Goal: Task Accomplishment & Management: Use online tool/utility

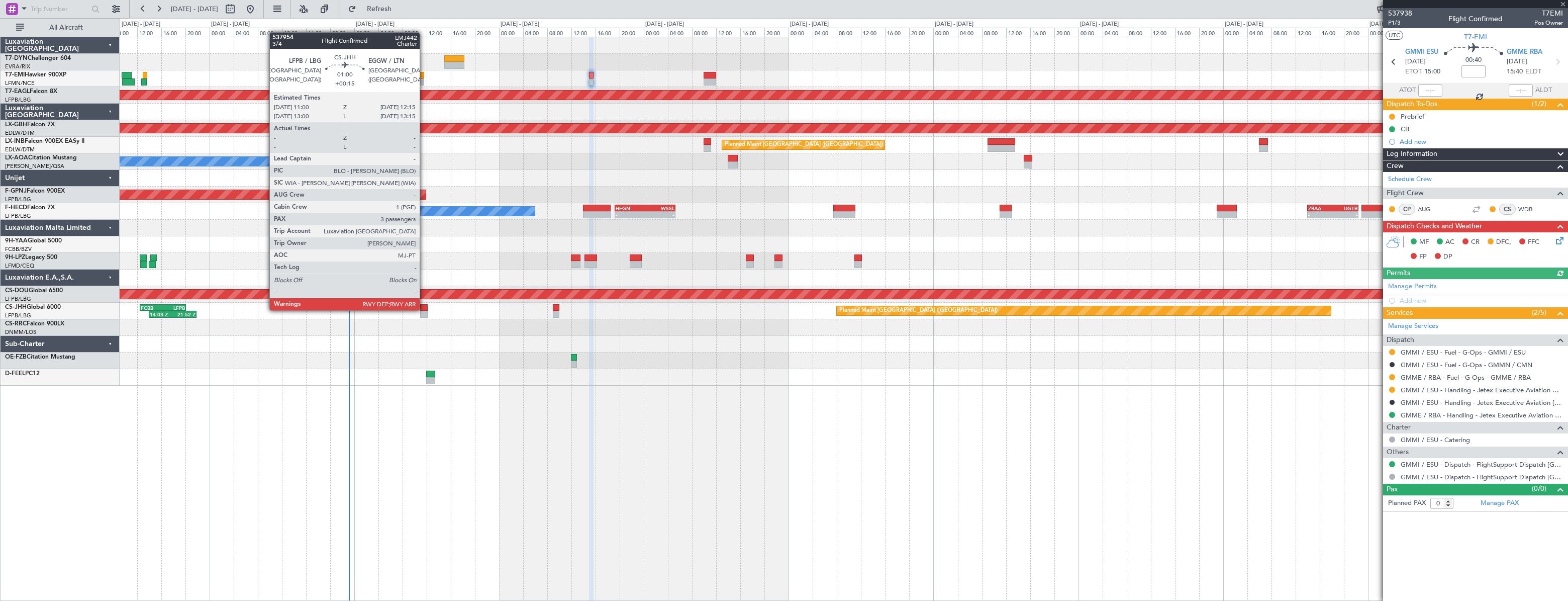
click at [424, 309] on div at bounding box center [424, 307] width 8 height 7
type input "+00:15"
type input "3"
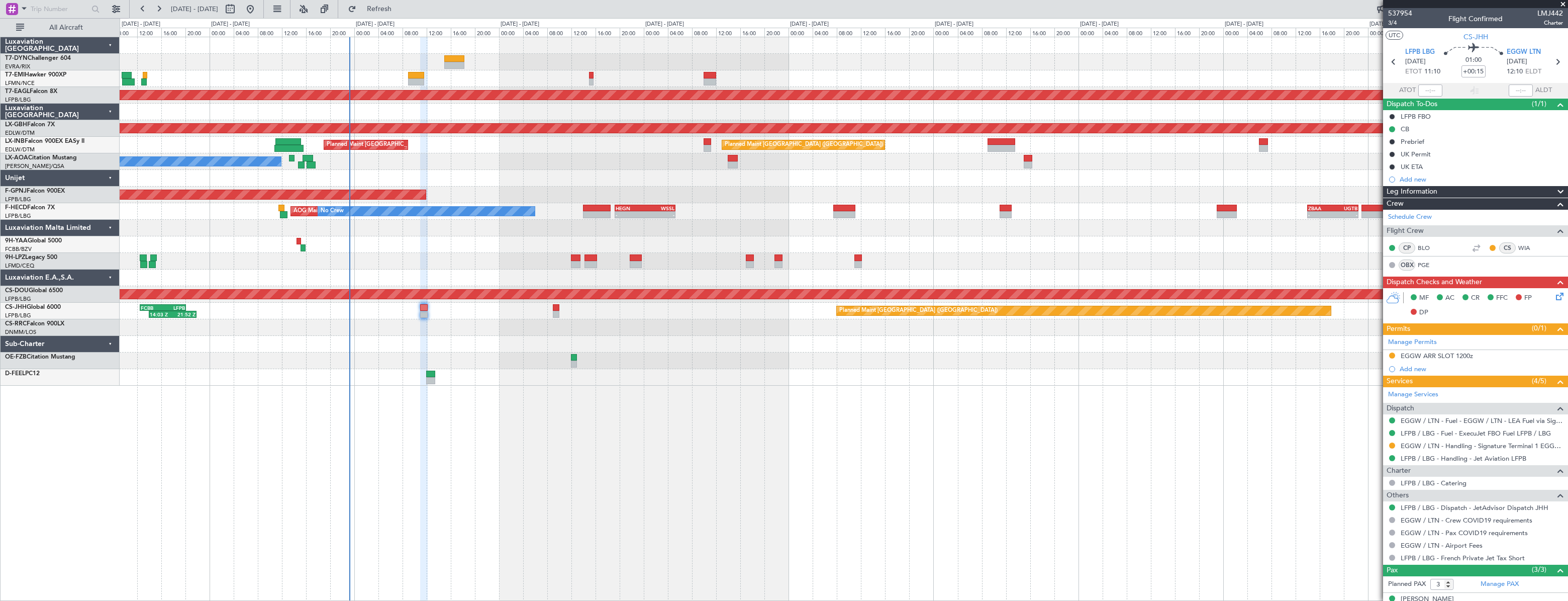
click at [840, 341] on div "No Crew Planned Maint [GEOGRAPHIC_DATA] (Al Maktoum Intl) Planned Maint Nurnber…" at bounding box center [844, 211] width 1448 height 348
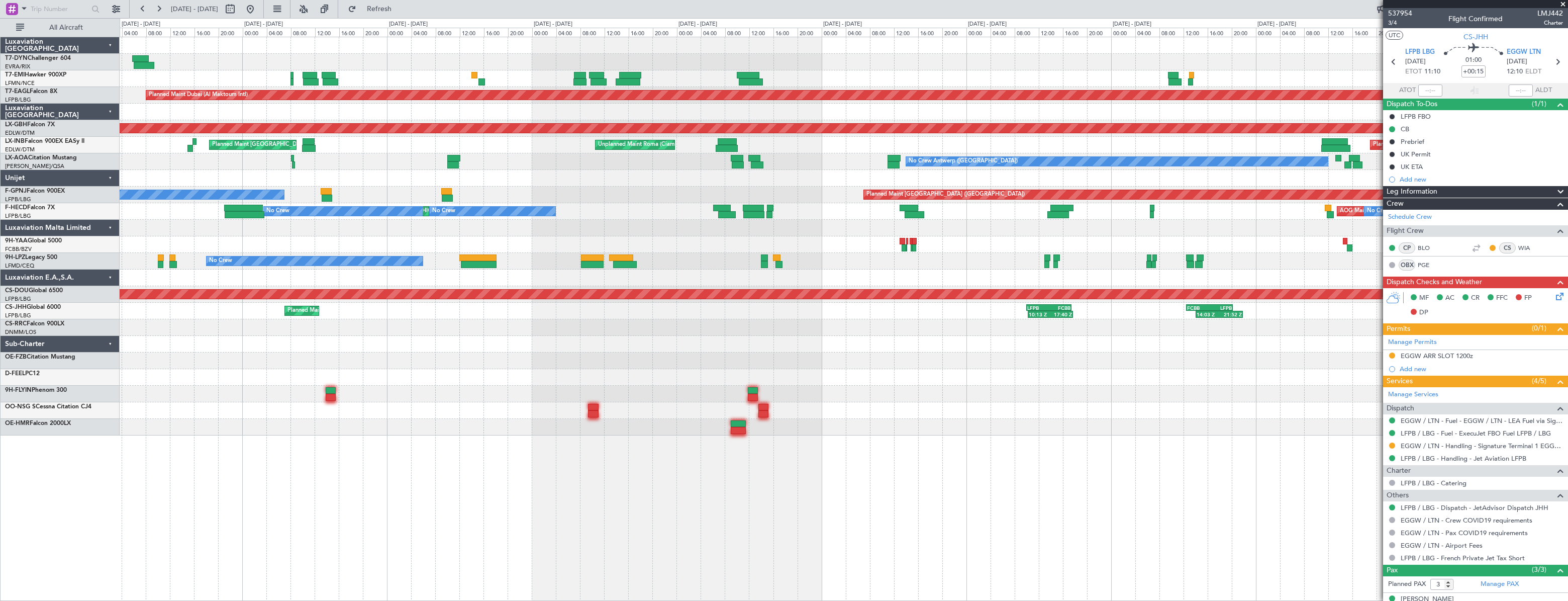
click at [883, 313] on div "Planned Maint [GEOGRAPHIC_DATA] Planned Maint [GEOGRAPHIC_DATA] (Al Maktoum Int…" at bounding box center [843, 237] width 1448 height 399
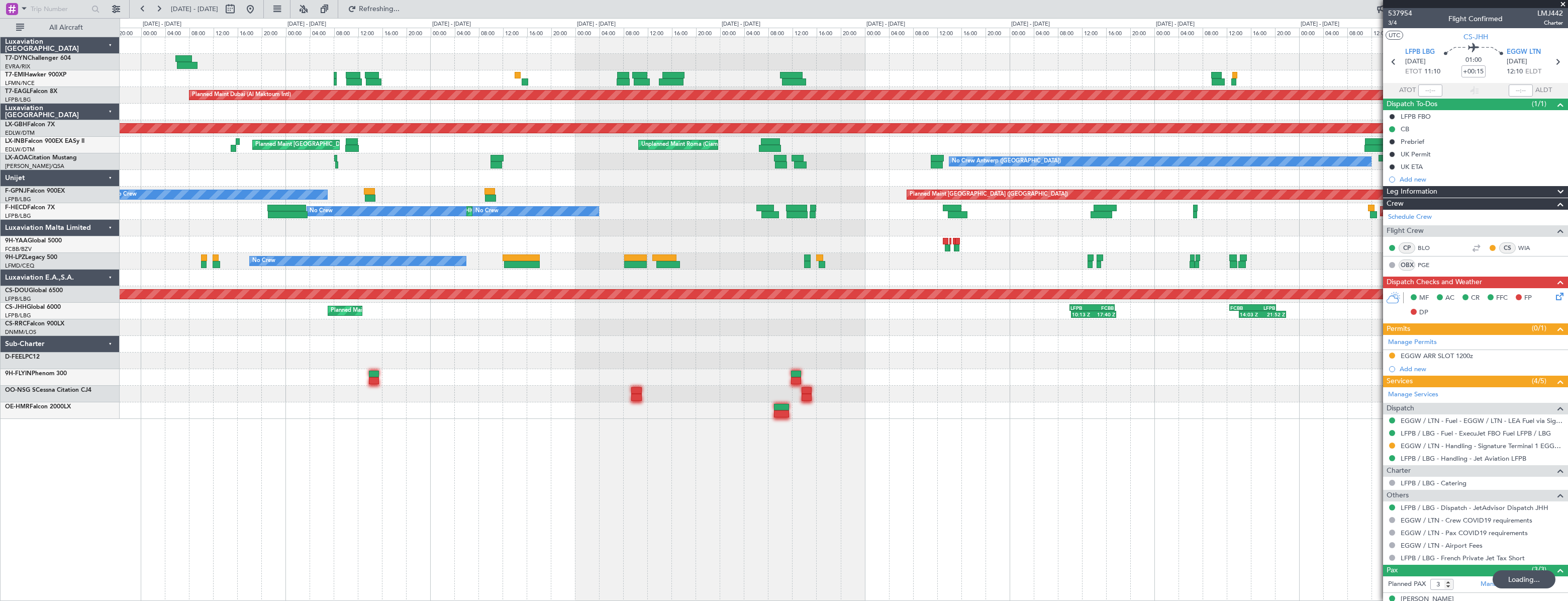
click at [902, 306] on div "Planned Maint [GEOGRAPHIC_DATA] Planned Maint [GEOGRAPHIC_DATA] (Al Maktoum Int…" at bounding box center [843, 228] width 1448 height 382
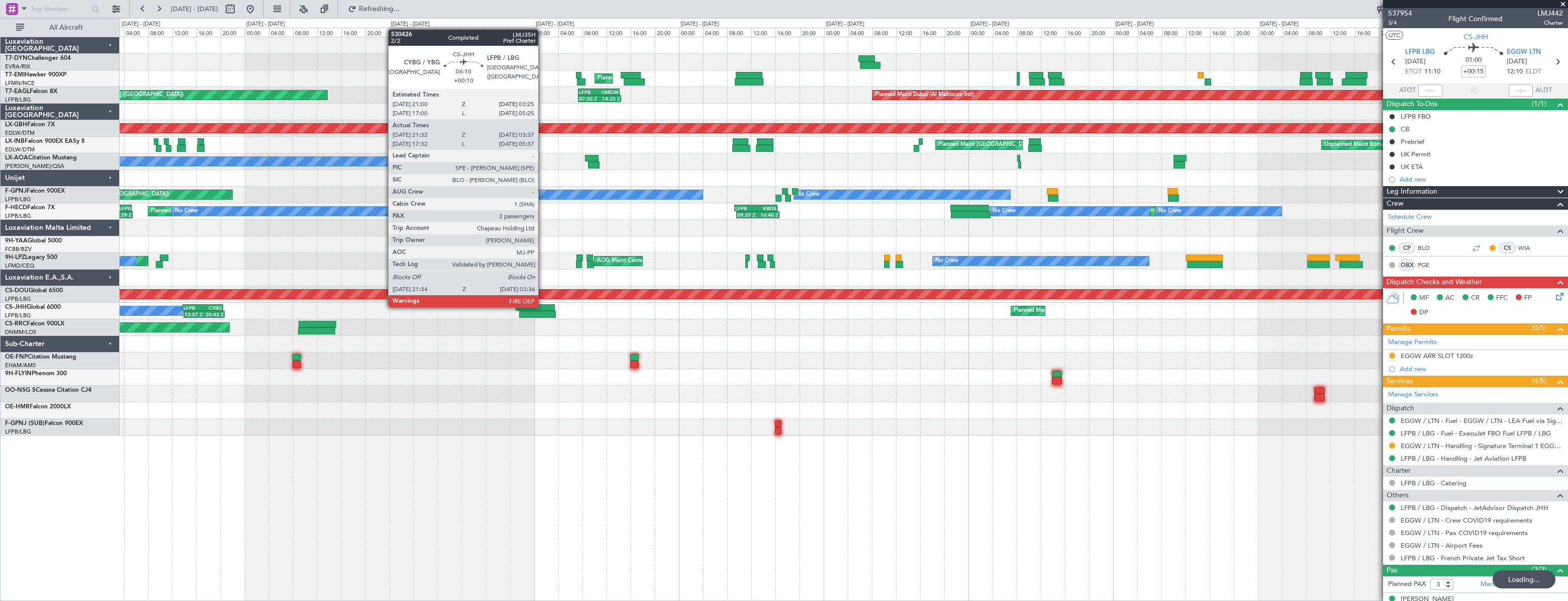
click at [763, 306] on div "Owner Planned Maint [GEOGRAPHIC_DATA] ([GEOGRAPHIC_DATA]) 13:57 Z 20:43 Z LFPB …" at bounding box center [843, 311] width 1448 height 17
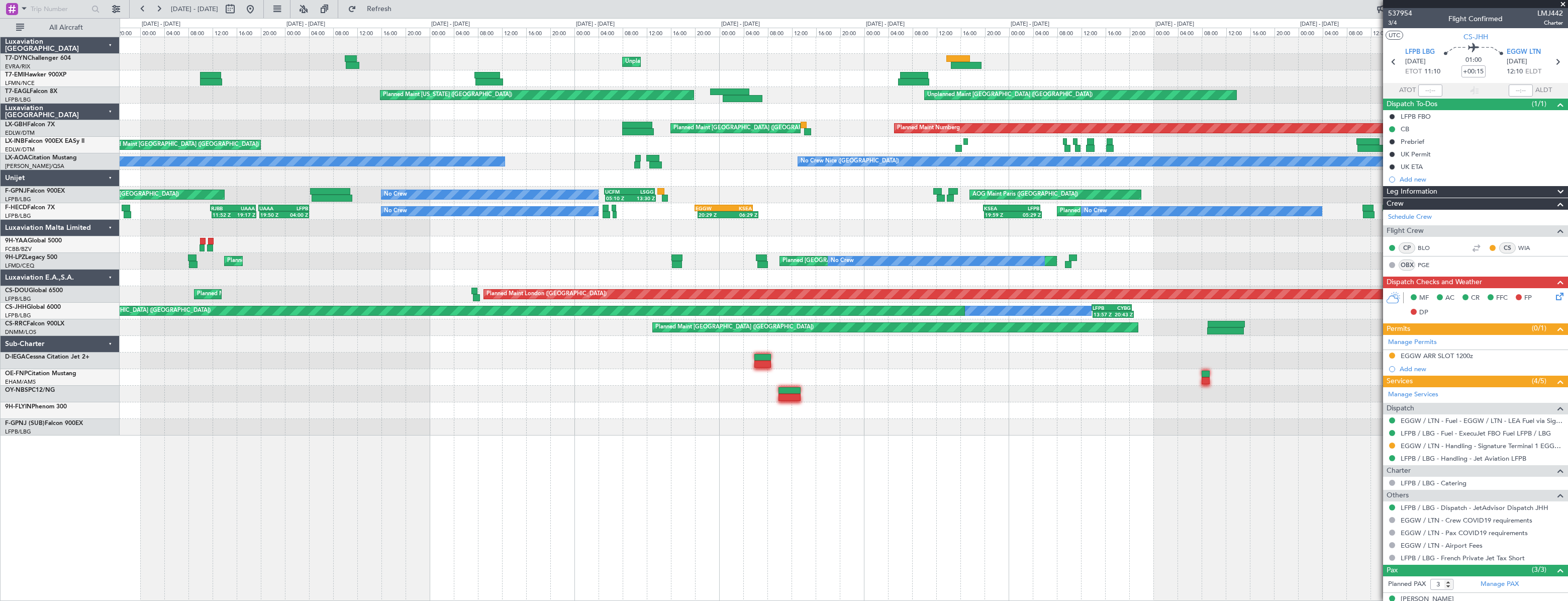
click at [1104, 333] on div "Unplanned Maint [GEOGRAPHIC_DATA] (Riga Intl) Planned Maint [GEOGRAPHIC_DATA] U…" at bounding box center [843, 237] width 1448 height 399
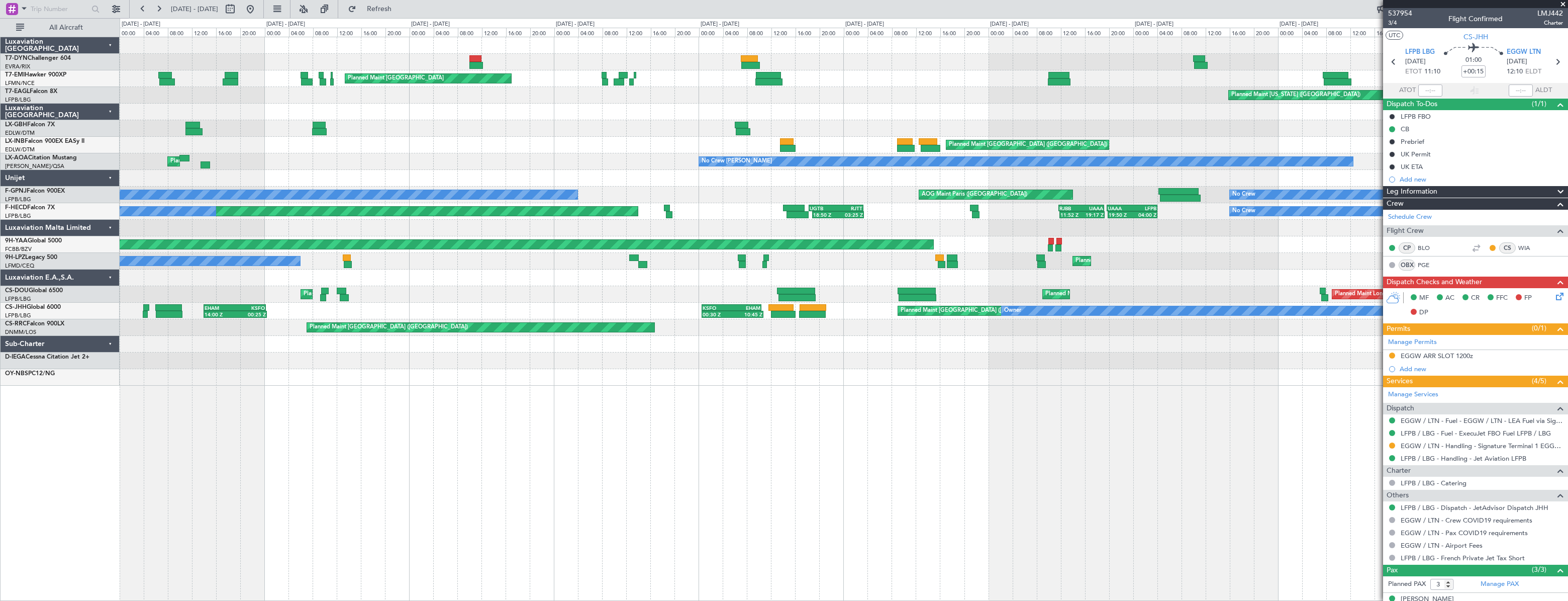
click at [550, 102] on div "Unplanned Maint [GEOGRAPHIC_DATA] (Riga Intl) Planned Maint [GEOGRAPHIC_DATA] P…" at bounding box center [843, 211] width 1448 height 348
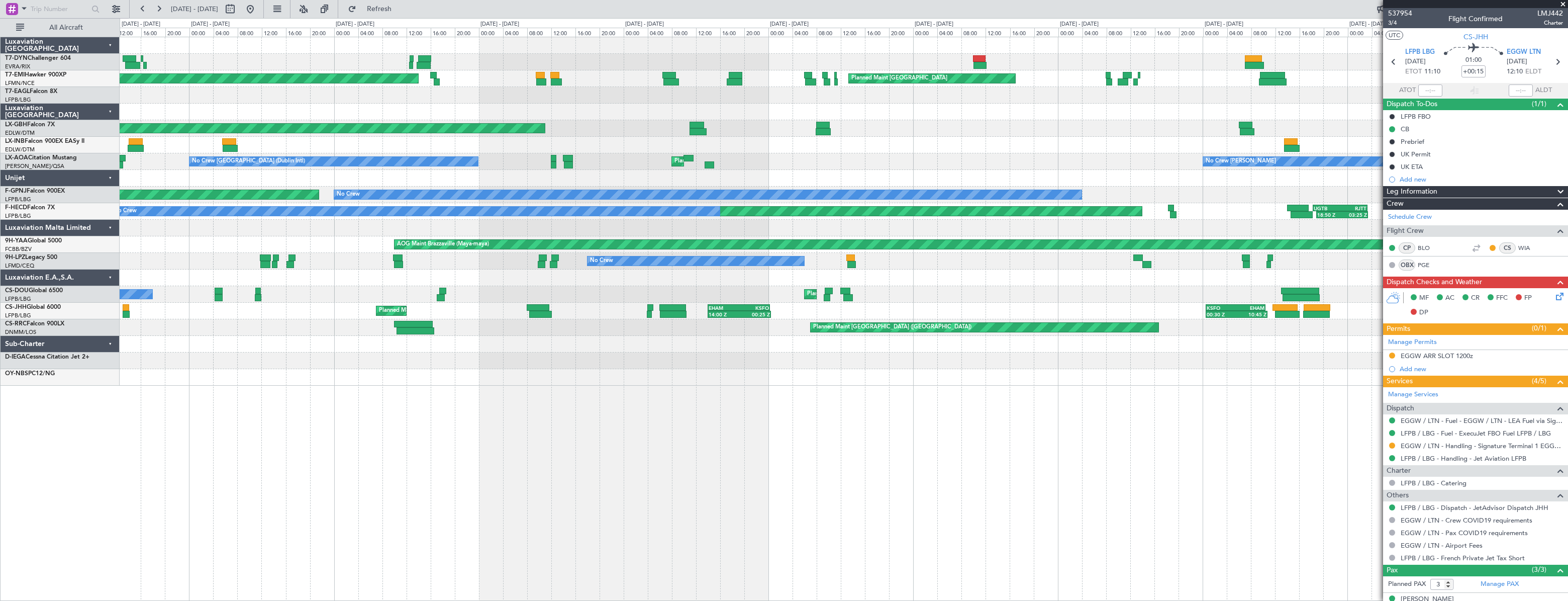
click at [1056, 98] on div "Planned Maint [US_STATE] ([GEOGRAPHIC_DATA])" at bounding box center [843, 95] width 1448 height 17
click at [879, 97] on div "AOG Maint Riga (Riga Intl) Planned Maint [GEOGRAPHIC_DATA] Planned Maint [GEOGR…" at bounding box center [843, 211] width 1448 height 348
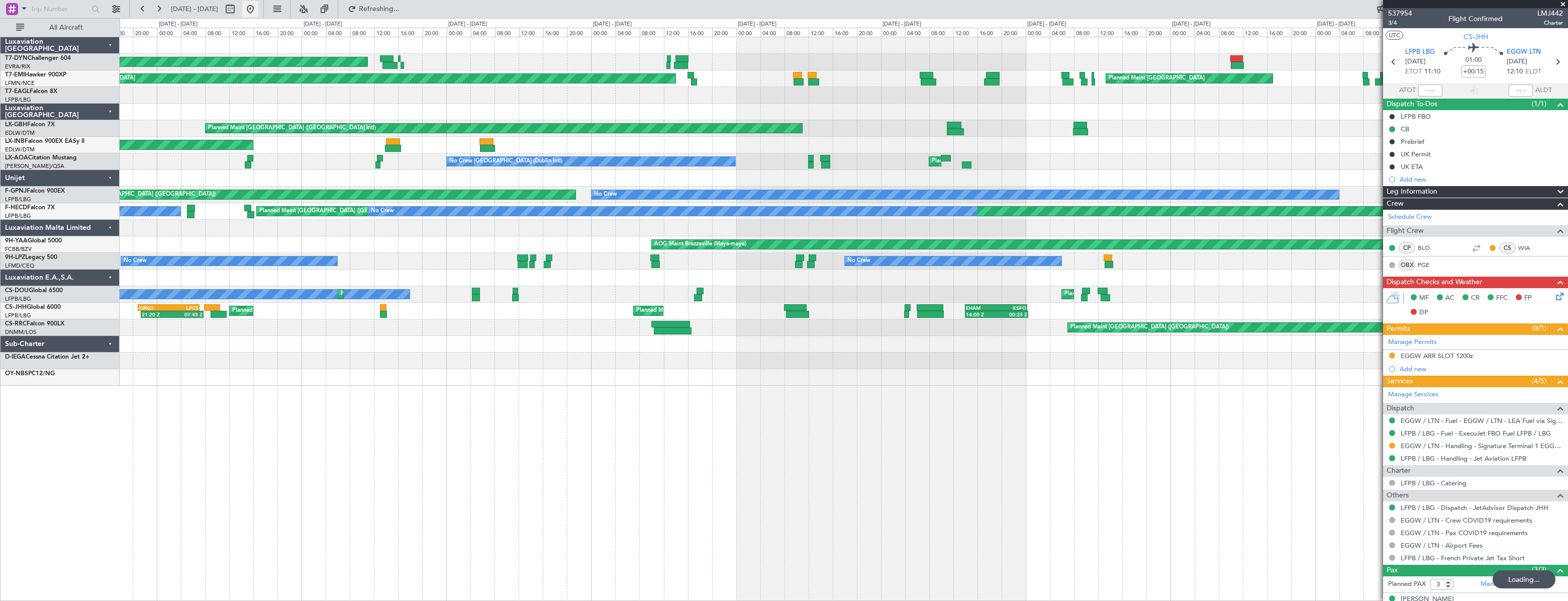
click at [258, 10] on button at bounding box center [250, 9] width 16 height 16
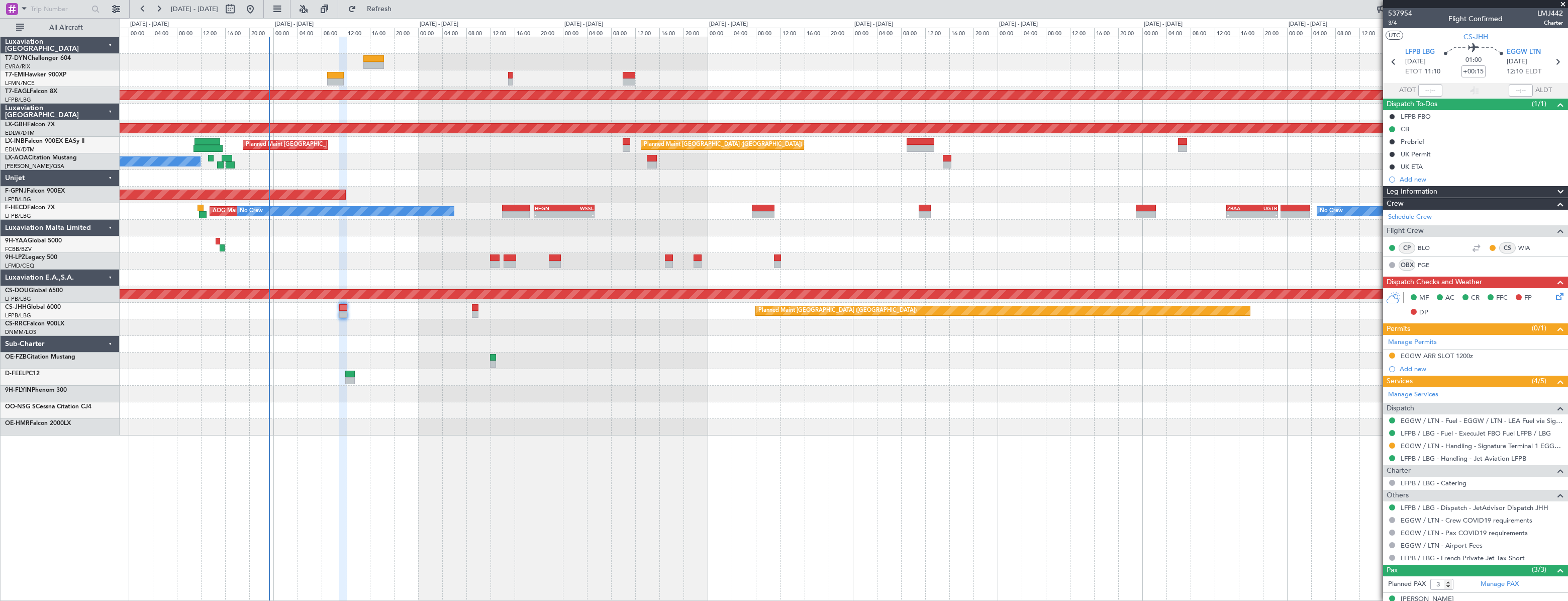
click at [949, 173] on div at bounding box center [844, 178] width 1448 height 17
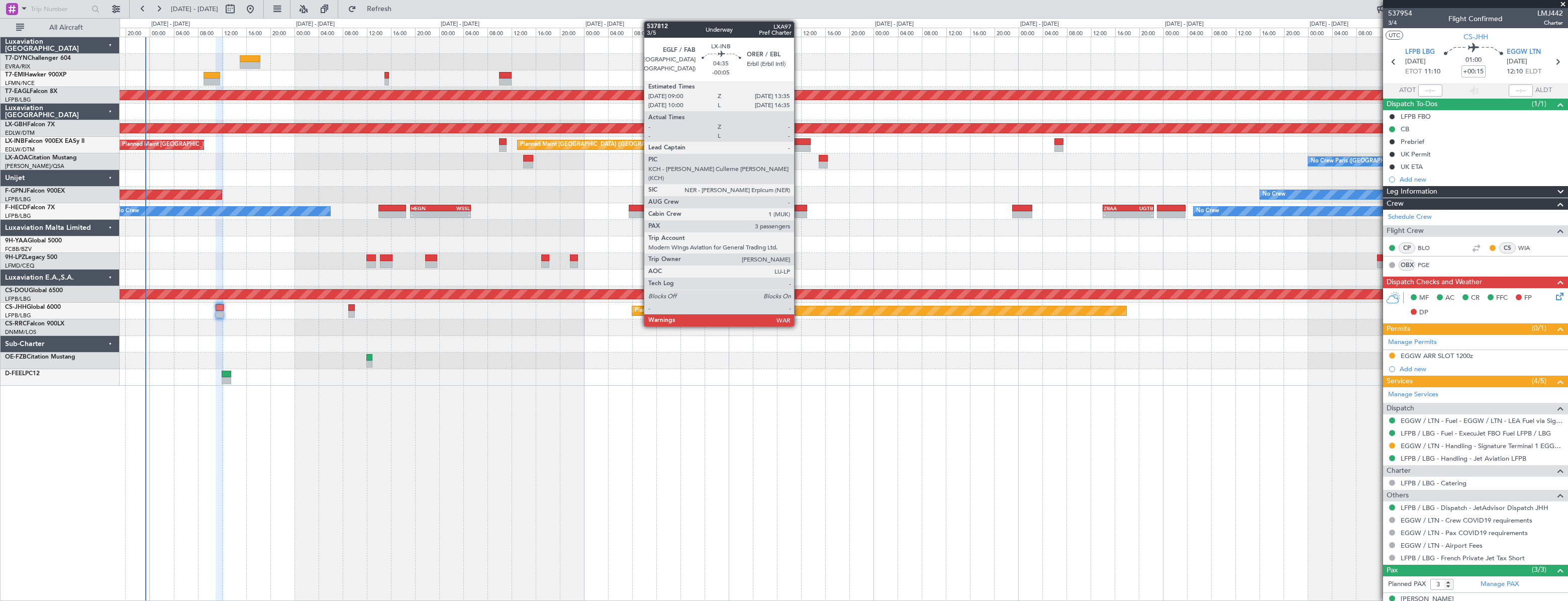
click at [799, 145] on div at bounding box center [796, 148] width 28 height 7
type input "-00:05"
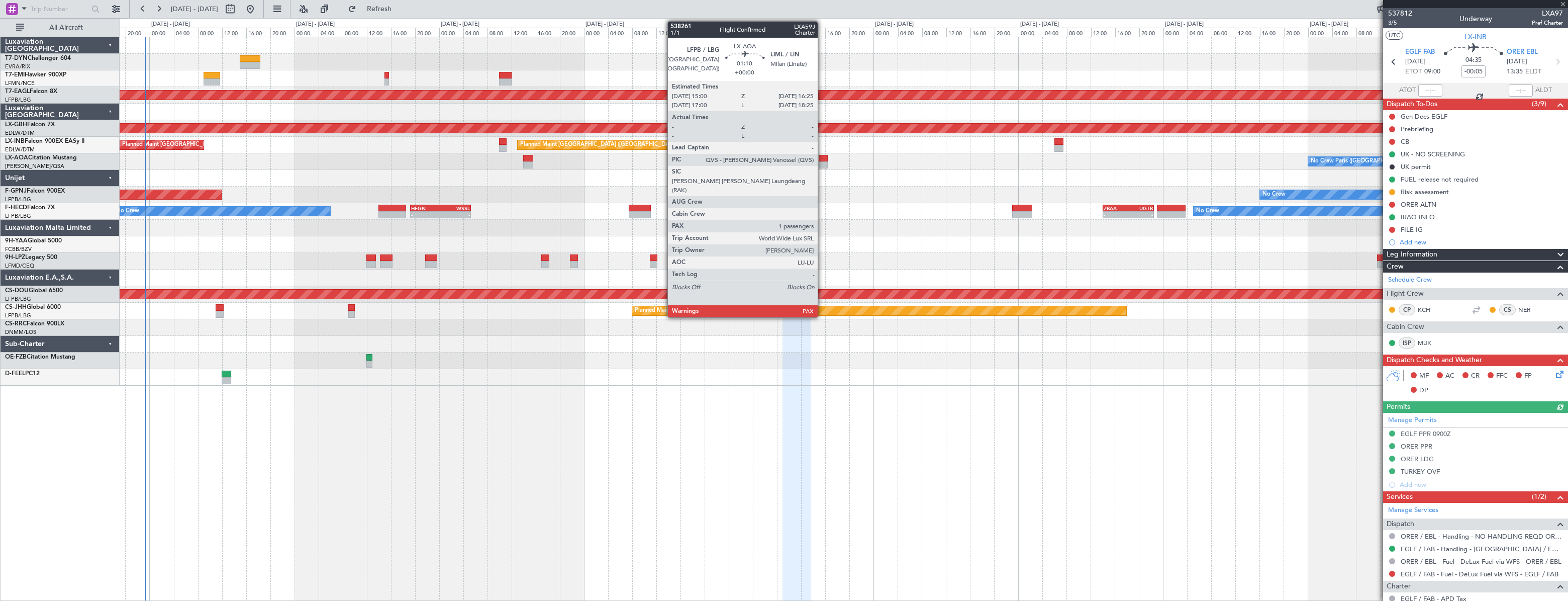
click at [822, 161] on div at bounding box center [823, 165] width 9 height 7
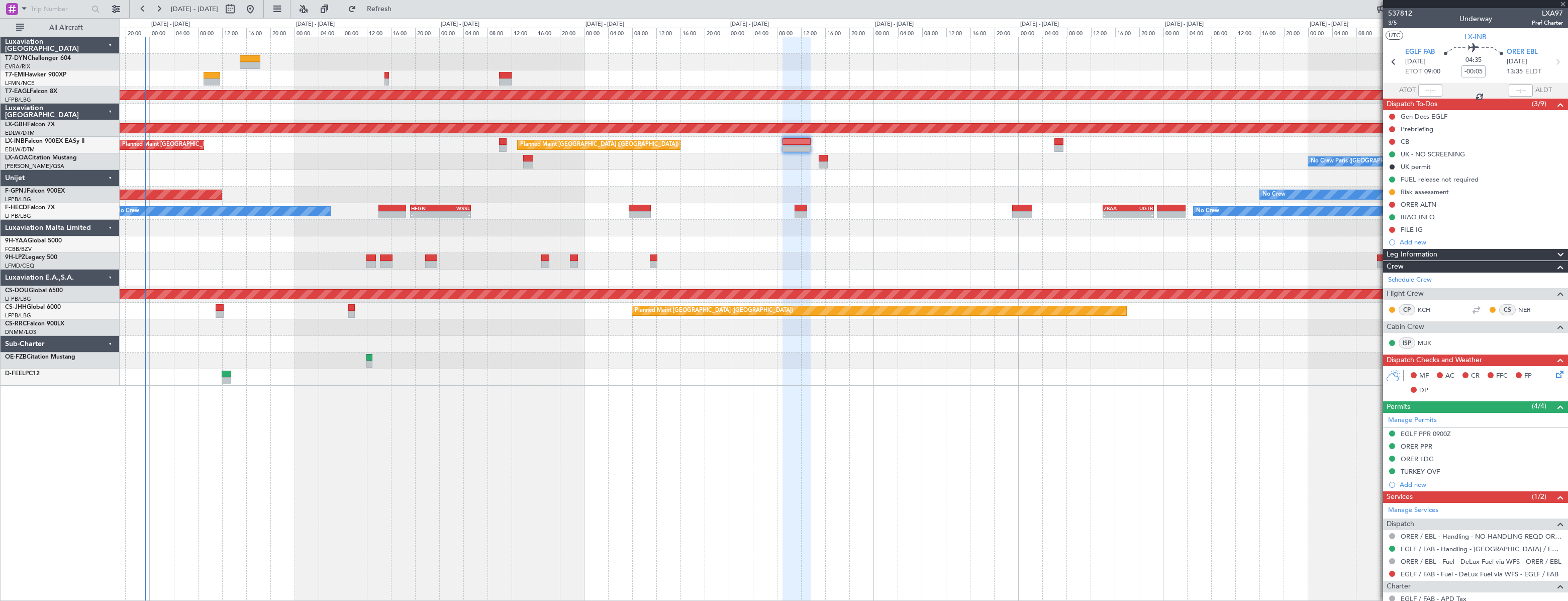
type input "1"
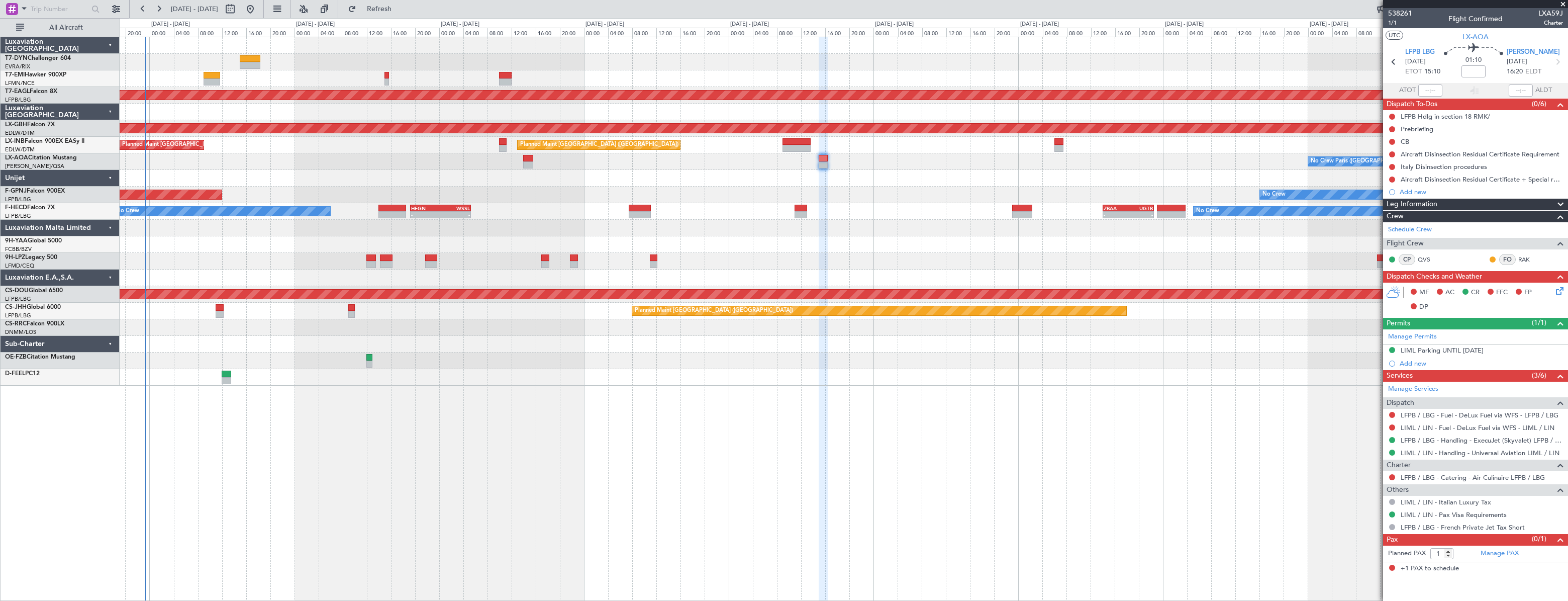
click at [823, 227] on div "No Crew Planned Maint [GEOGRAPHIC_DATA] (Al Maktoum Intl) Planned Maint Nurnber…" at bounding box center [843, 211] width 1448 height 348
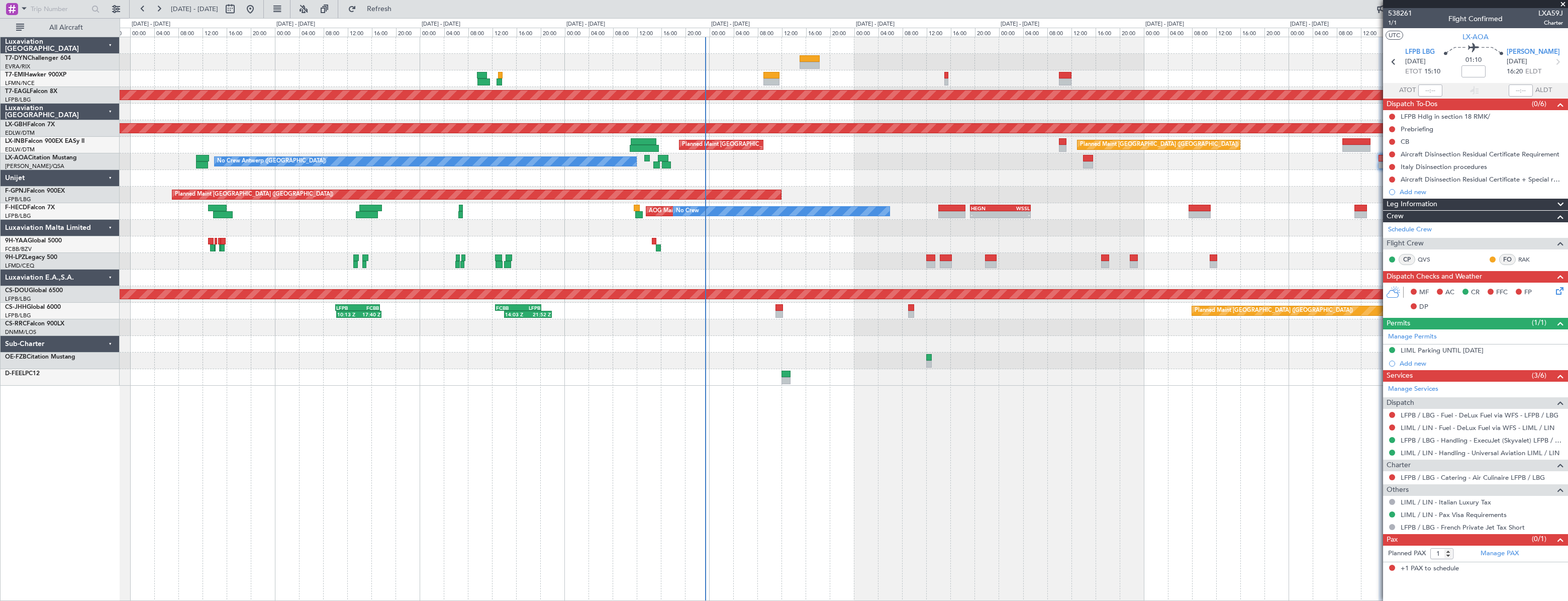
click at [576, 158] on div "No Crew Antwerp ([GEOGRAPHIC_DATA]) No Crew [GEOGRAPHIC_DATA] ([GEOGRAPHIC_DATA…" at bounding box center [843, 161] width 1448 height 17
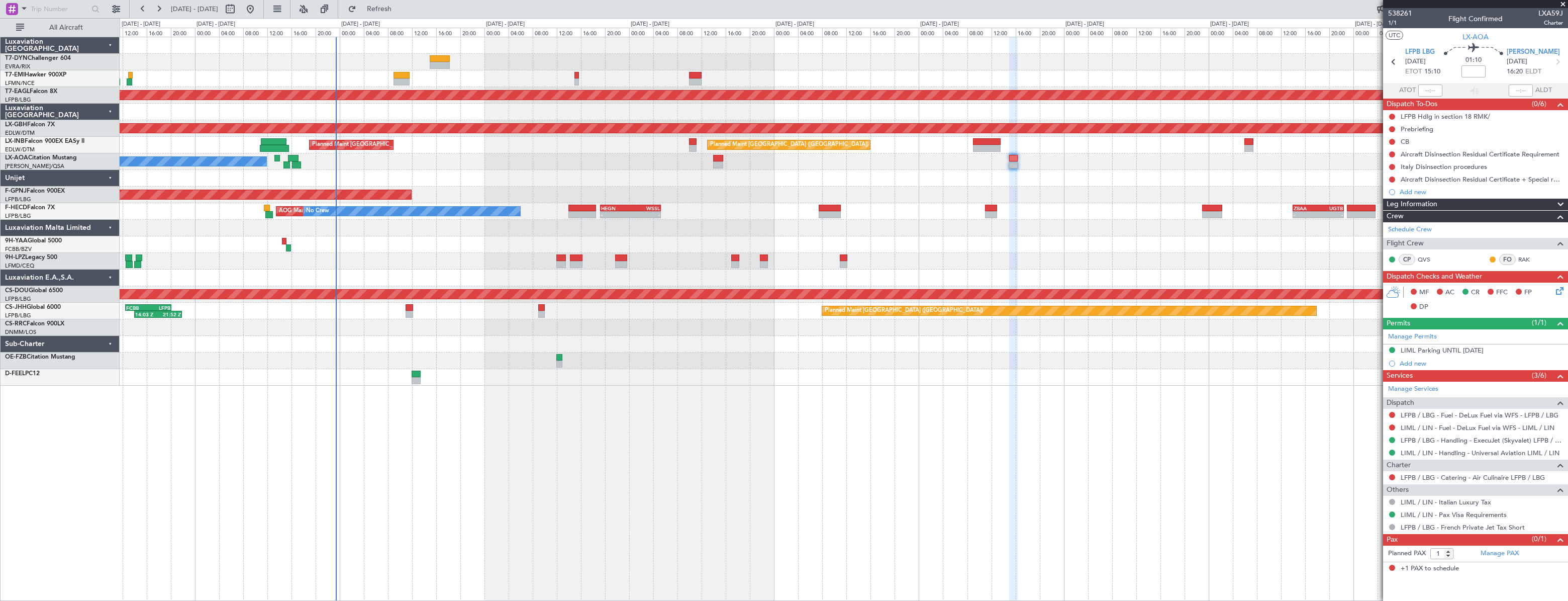
click at [842, 133] on div "No Crew Planned Maint [GEOGRAPHIC_DATA] (Al Maktoum Intl) Planned Maint Nurnber…" at bounding box center [844, 211] width 1448 height 348
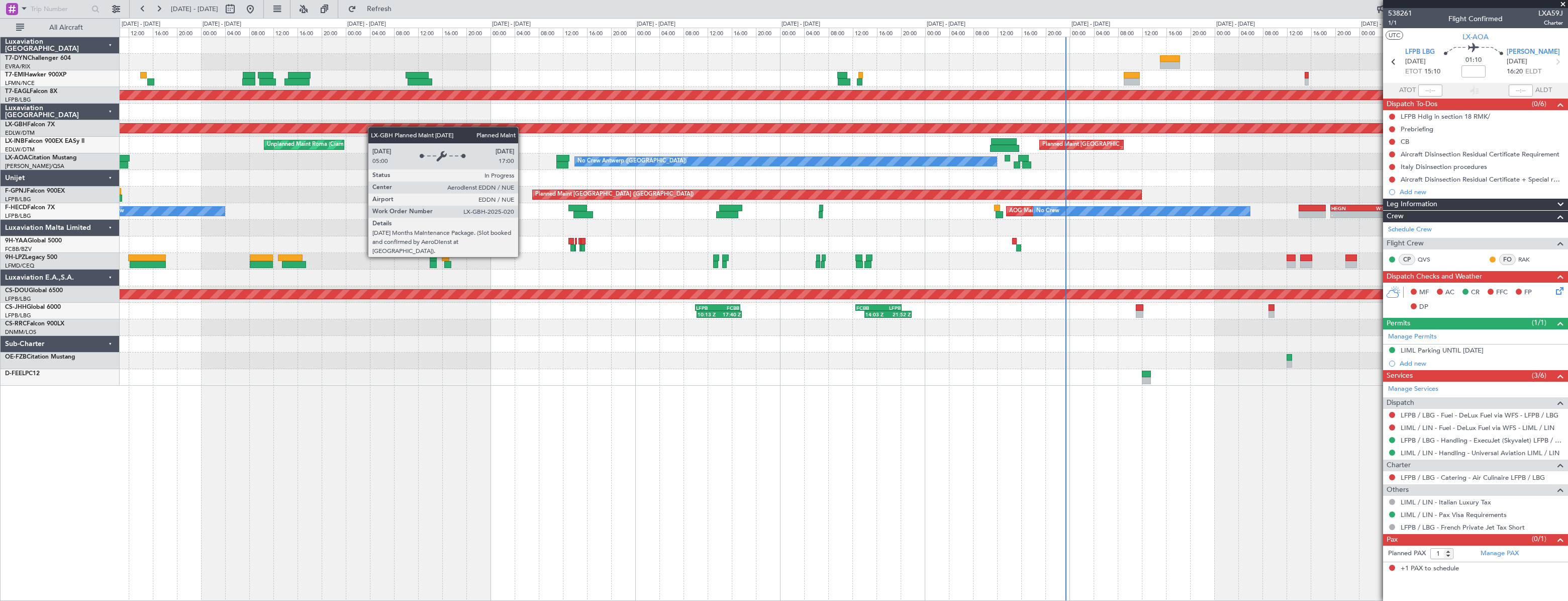
click at [660, 132] on div "Planned Maint Nurnberg" at bounding box center [843, 129] width 1448 height 17
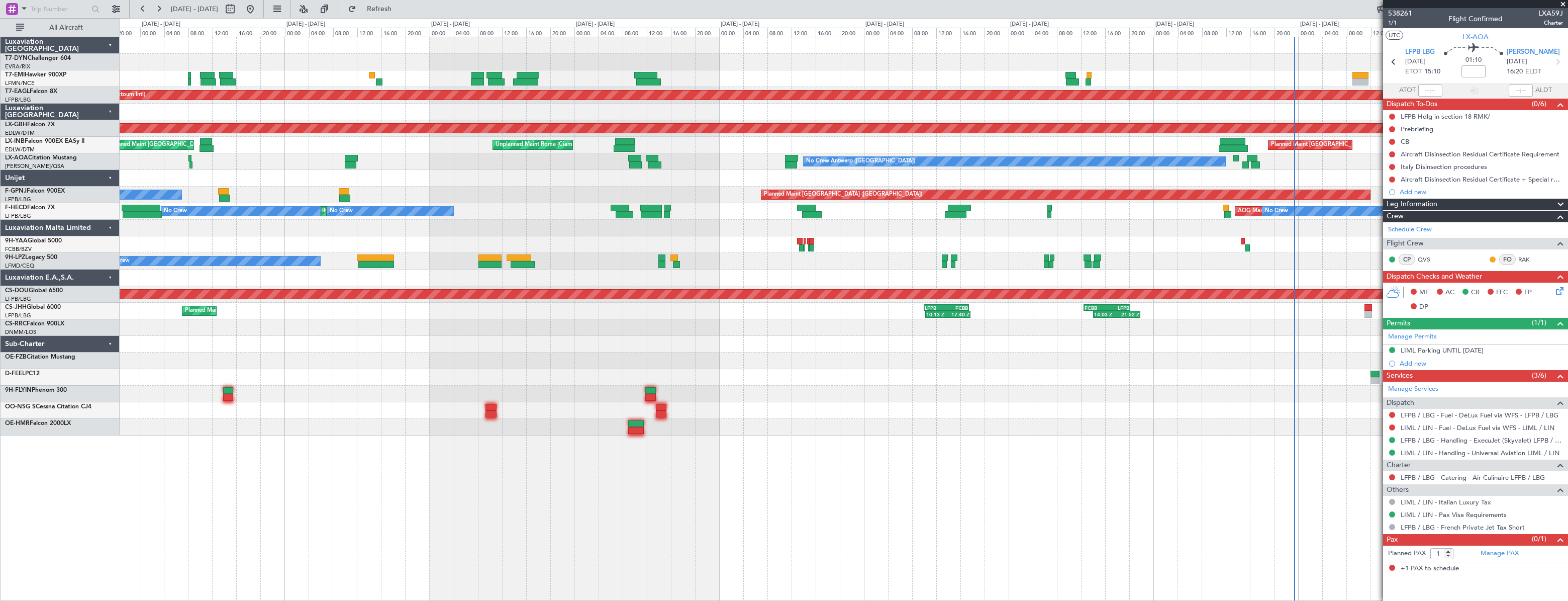
click at [860, 146] on div "Planned Maint [GEOGRAPHIC_DATA] Unplanned Maint [GEOGRAPHIC_DATA] ([GEOGRAPHIC_…" at bounding box center [843, 145] width 1448 height 17
click at [804, 143] on div "Planned Maint [GEOGRAPHIC_DATA] Unplanned Maint [GEOGRAPHIC_DATA] ([GEOGRAPHIC_…" at bounding box center [843, 145] width 1448 height 17
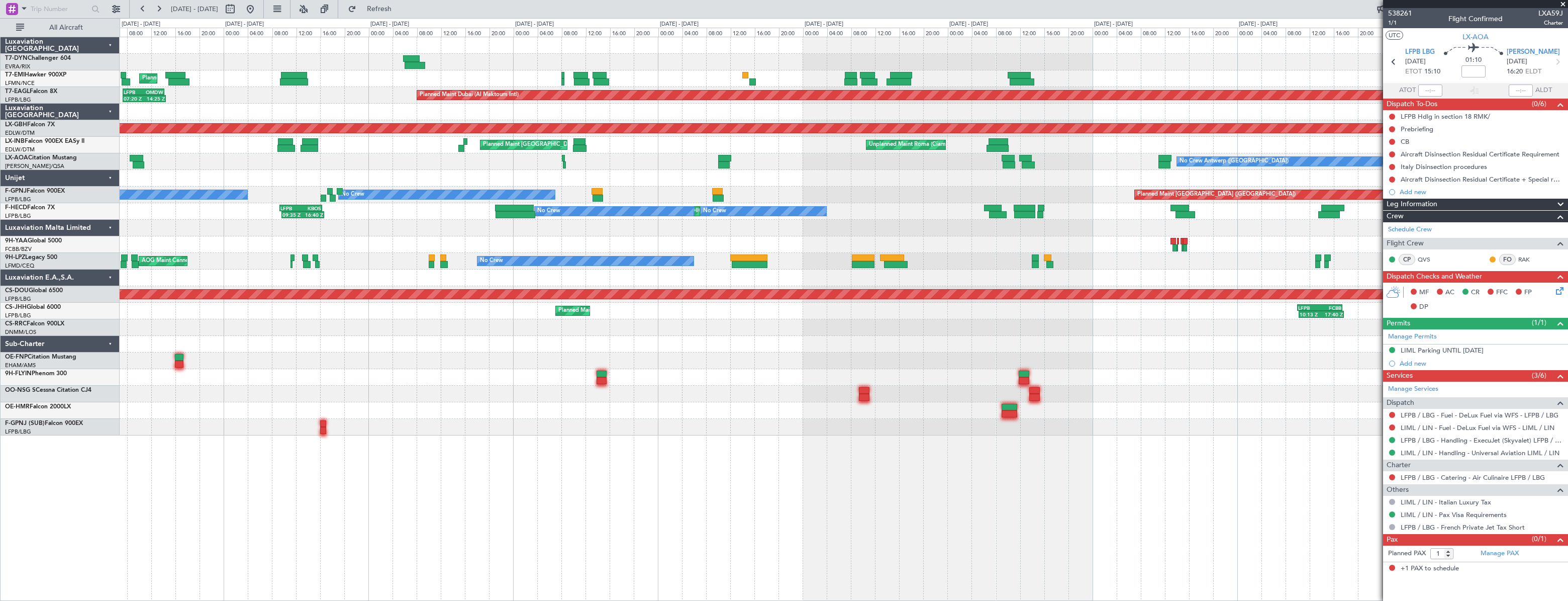
click at [791, 175] on div "Planned Maint [GEOGRAPHIC_DATA] Planned Maint [GEOGRAPHIC_DATA] (Al Maktoum Int…" at bounding box center [843, 237] width 1448 height 399
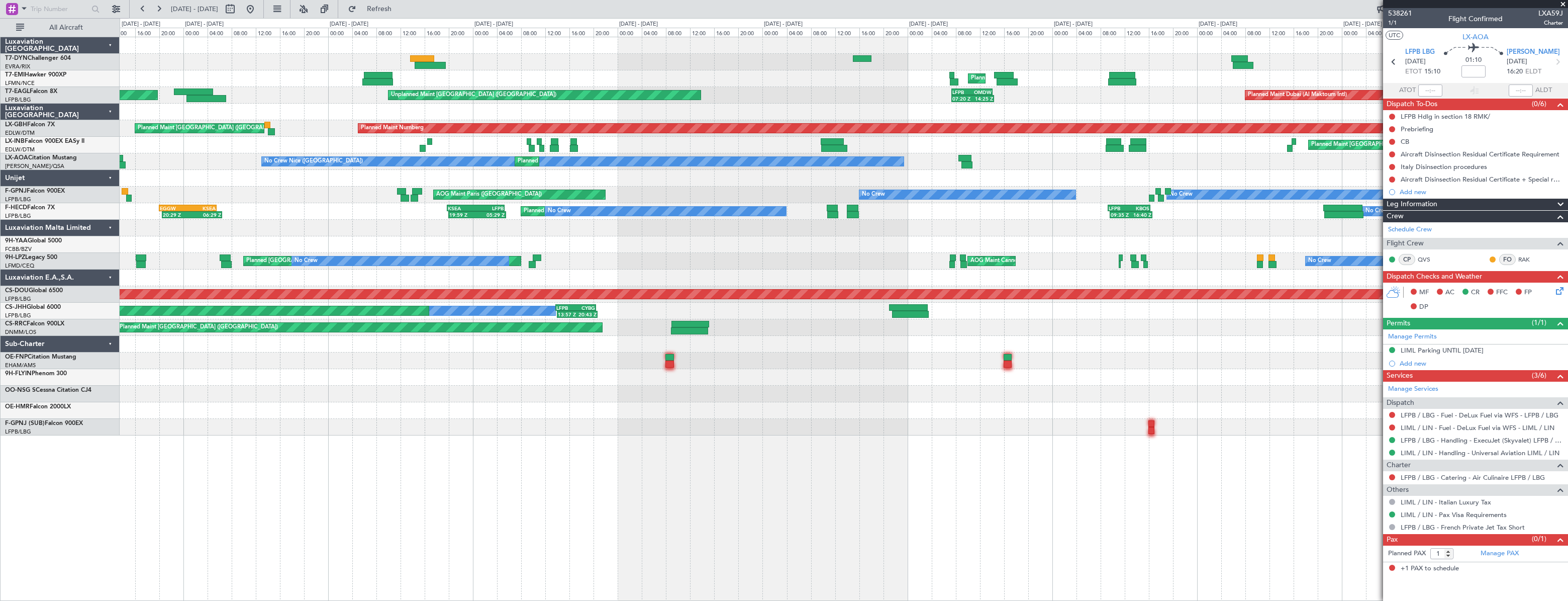
click at [822, 181] on div "Unplanned Maint [GEOGRAPHIC_DATA] (Riga Intl) Planned Maint [GEOGRAPHIC_DATA] P…" at bounding box center [844, 237] width 1448 height 399
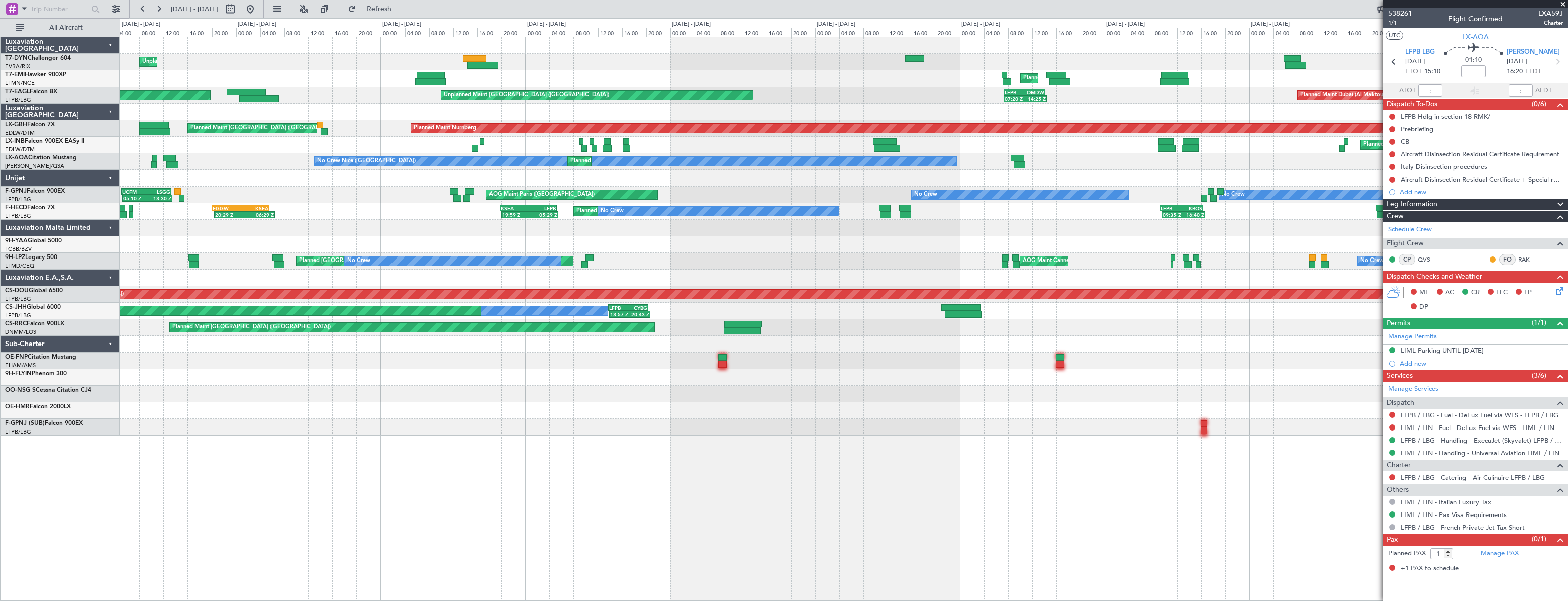
click at [831, 175] on div at bounding box center [843, 178] width 1448 height 17
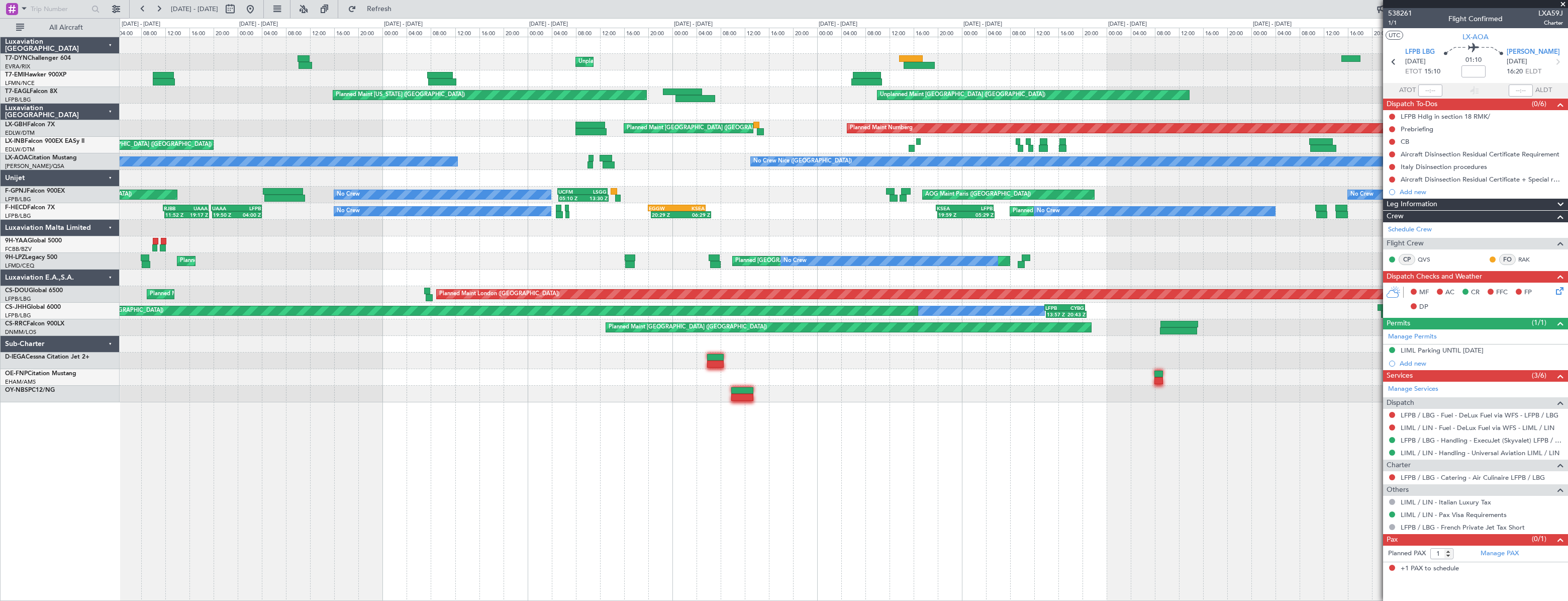
click at [962, 166] on div "Planned Maint Nice ([GEOGRAPHIC_DATA]) No [GEOGRAPHIC_DATA] ([GEOGRAPHIC_DATA])…" at bounding box center [844, 161] width 1448 height 17
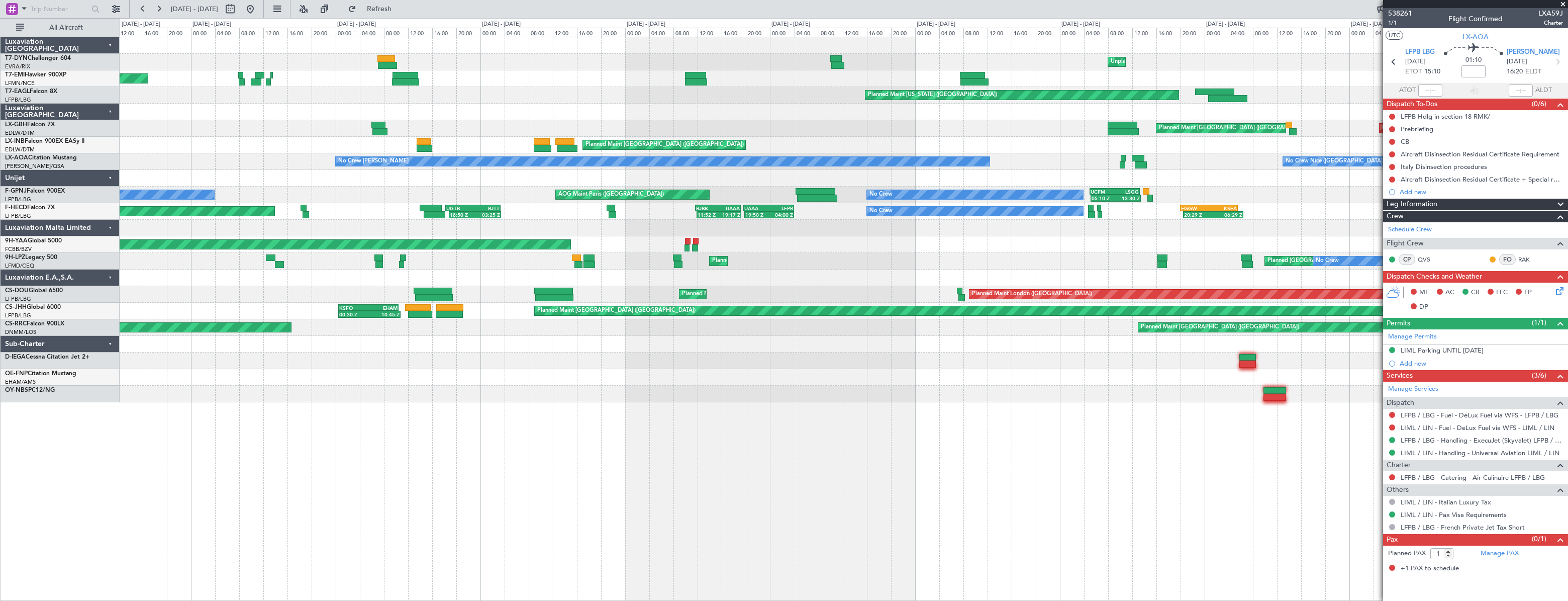
click at [618, 155] on div "Planned Maint Nice ([GEOGRAPHIC_DATA]) No [GEOGRAPHIC_DATA] ([GEOGRAPHIC_DATA])…" at bounding box center [844, 161] width 1448 height 17
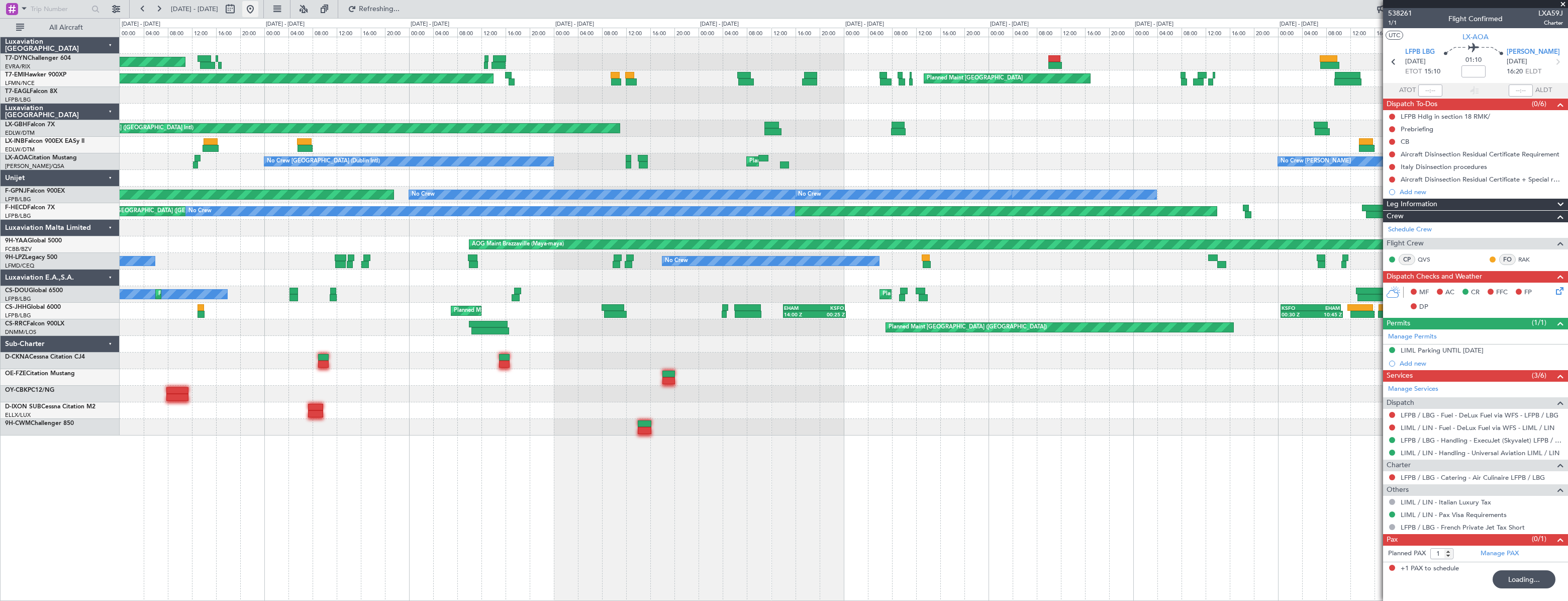
click at [258, 10] on button at bounding box center [250, 9] width 16 height 16
